Goal: Task Accomplishment & Management: Use online tool/utility

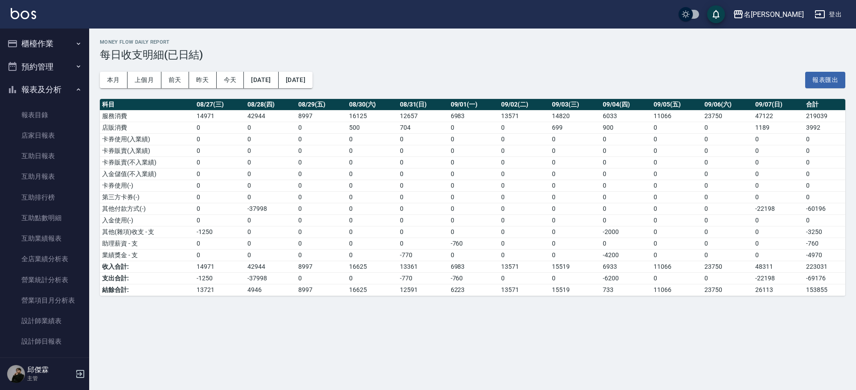
scroll to position [323, 0]
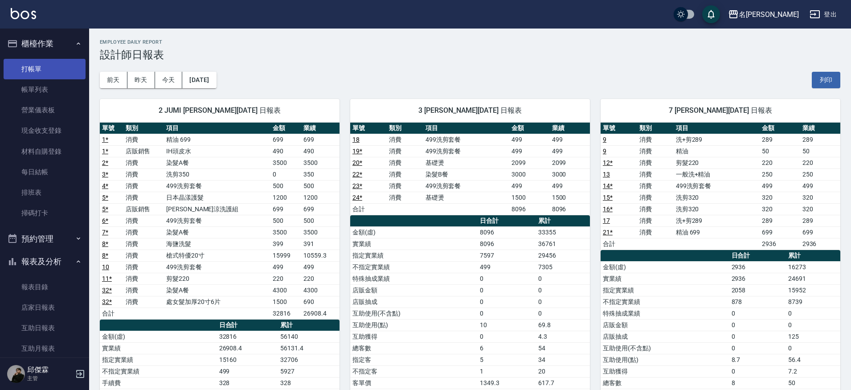
click at [35, 64] on link "打帳單" at bounding box center [45, 69] width 82 height 21
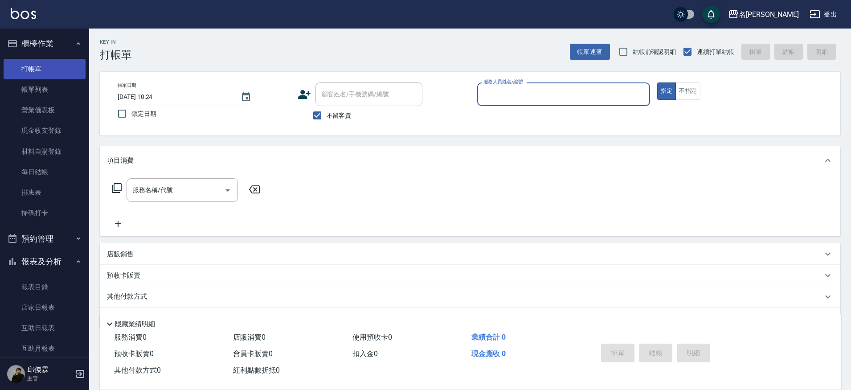
scroll to position [4, 0]
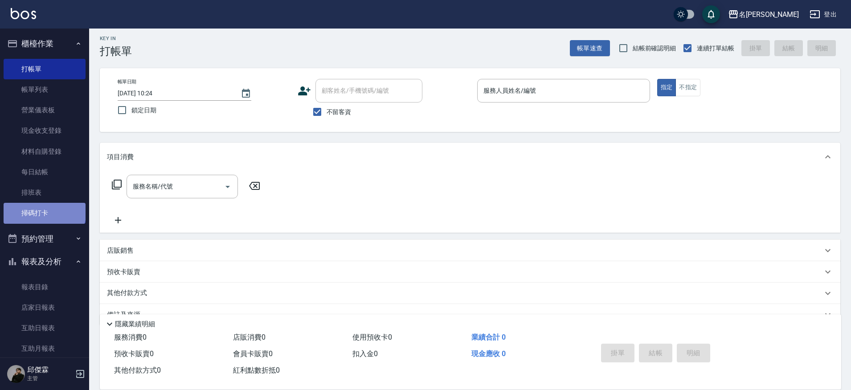
click at [44, 210] on link "掃碼打卡" at bounding box center [45, 213] width 82 height 21
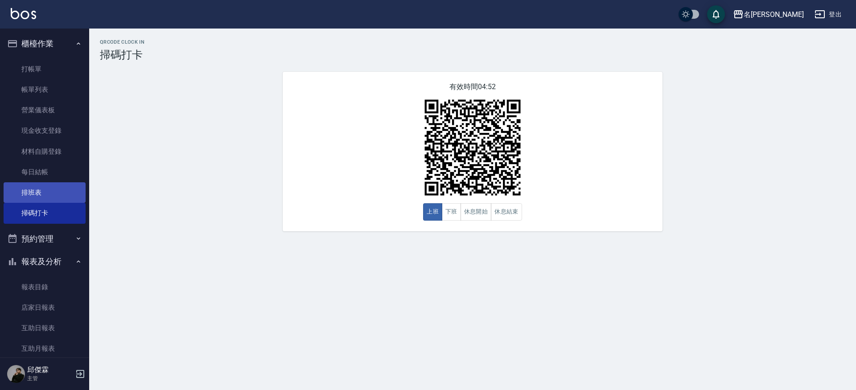
click at [47, 182] on link "排班表" at bounding box center [45, 192] width 82 height 21
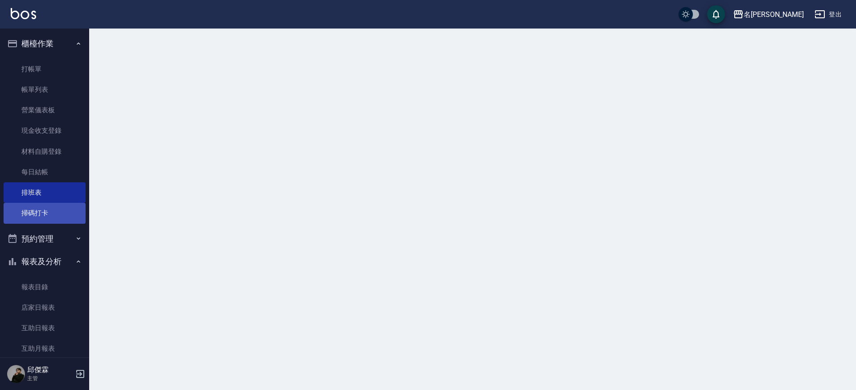
click at [32, 207] on link "掃碼打卡" at bounding box center [45, 213] width 82 height 21
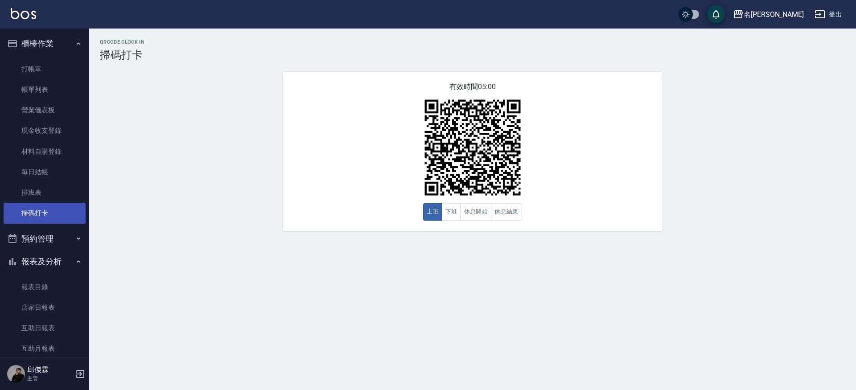
click at [32, 207] on link "掃碼打卡" at bounding box center [45, 213] width 82 height 21
